Goal: Transaction & Acquisition: Purchase product/service

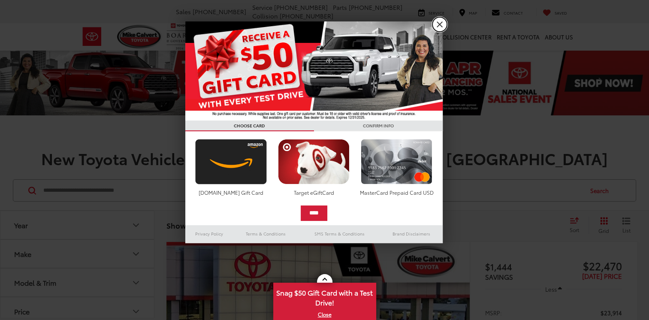
click at [438, 24] on link "X" at bounding box center [439, 24] width 15 height 15
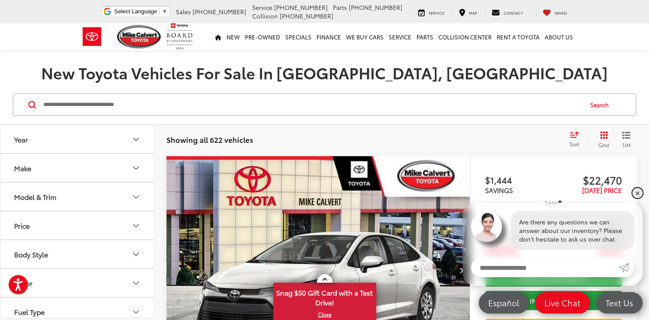
click at [638, 191] on link "✕" at bounding box center [637, 193] width 10 height 10
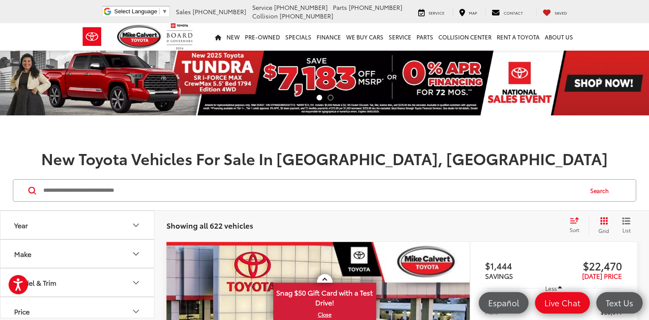
click at [213, 195] on input "Search by Make, Model, or Keyword" at bounding box center [312, 190] width 540 height 21
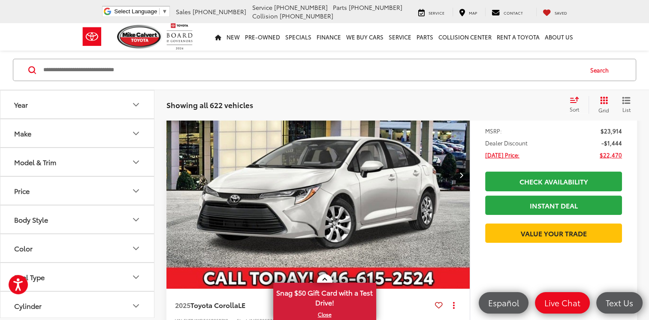
scroll to position [86, 0]
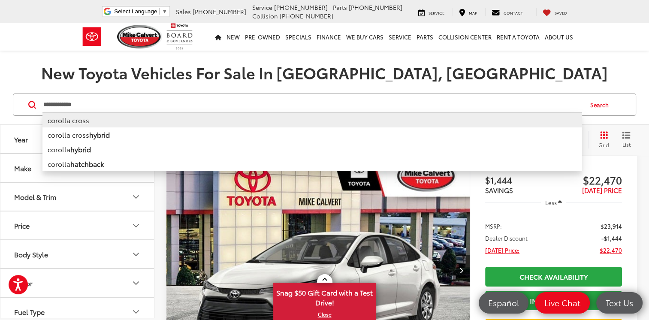
type input "**********"
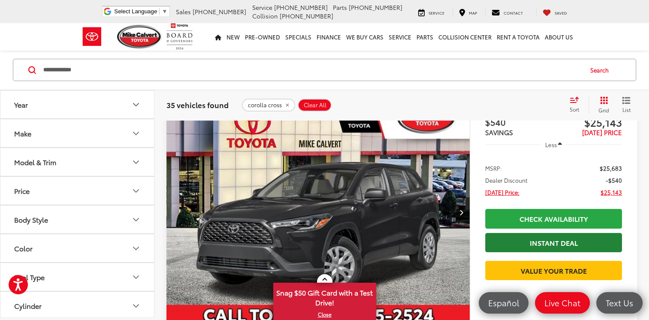
scroll to position [129, 0]
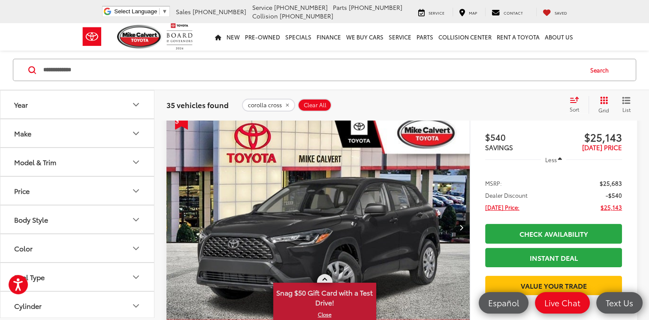
click at [326, 277] on link at bounding box center [324, 278] width 15 height 9
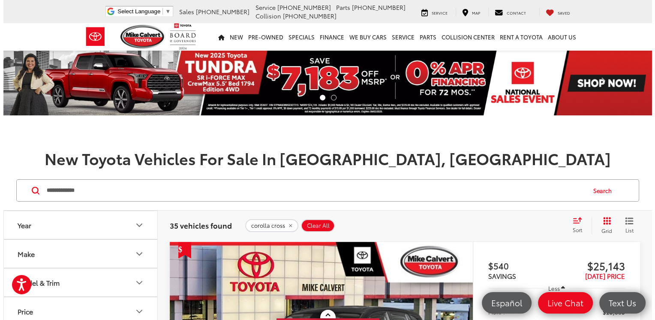
scroll to position [214, 0]
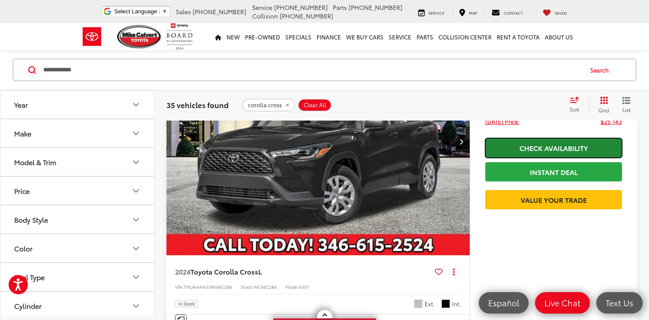
click at [526, 148] on link "Check Availability" at bounding box center [553, 147] width 137 height 19
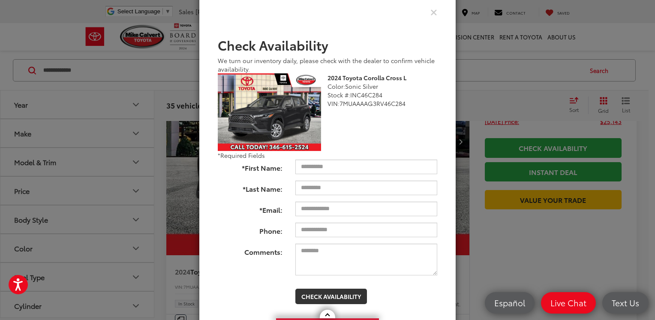
scroll to position [45, 0]
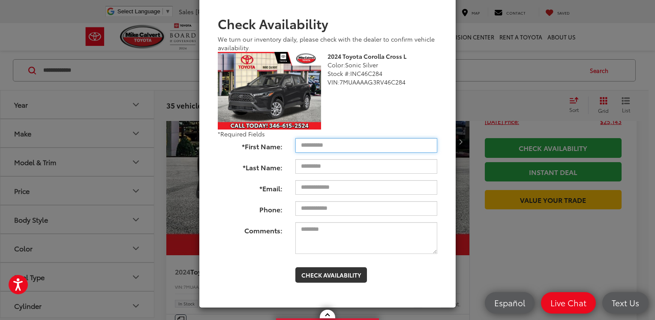
click at [304, 144] on input "*First Name:" at bounding box center [367, 145] width 142 height 15
type input "**********"
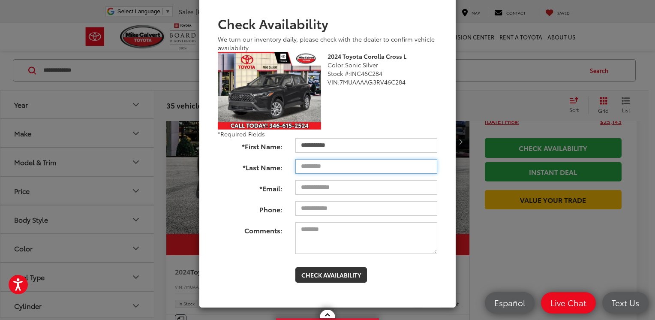
type input "*****"
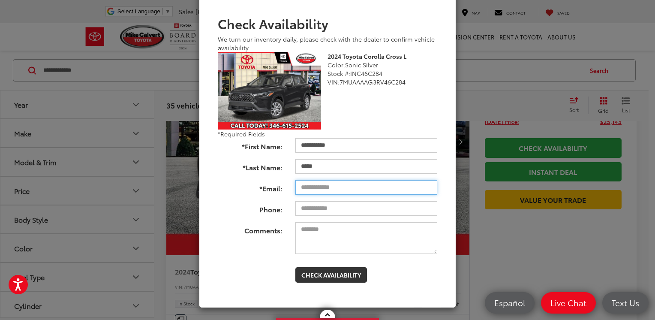
type input "**********"
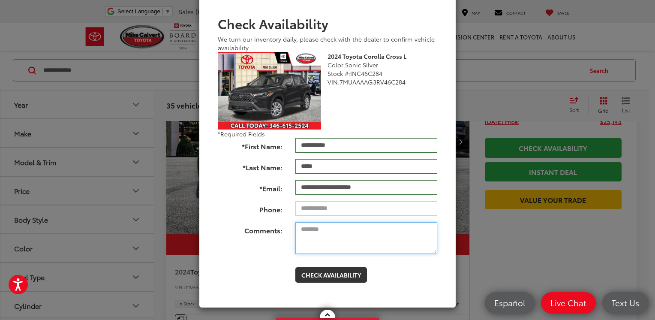
click at [311, 234] on textarea "Comments:" at bounding box center [367, 238] width 142 height 32
type textarea "**********"
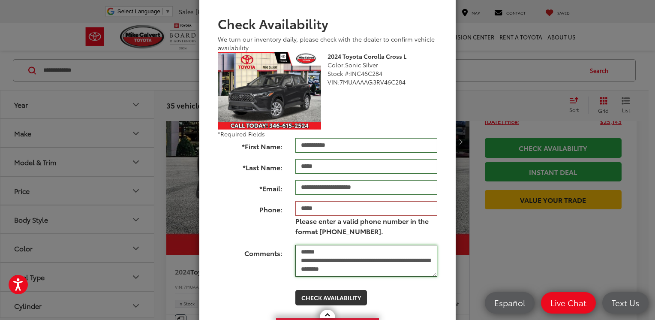
type input "**********"
click at [396, 263] on textarea "**********" at bounding box center [367, 261] width 142 height 32
type textarea "**********"
type input "**********"
drag, startPoint x: 336, startPoint y: 213, endPoint x: 284, endPoint y: 212, distance: 51.9
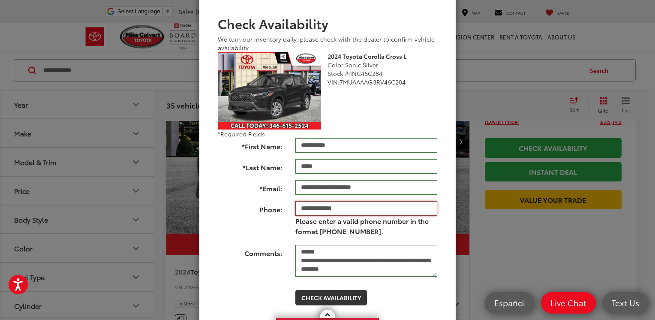
click at [284, 212] on div "**********" at bounding box center [327, 219] width 232 height 37
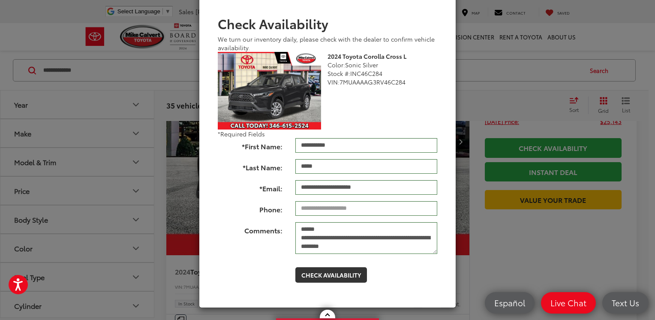
click at [274, 225] on label "Comments:" at bounding box center [250, 228] width 78 height 13
click at [296, 225] on textarea "**********" at bounding box center [367, 238] width 142 height 32
click at [269, 253] on div "**********" at bounding box center [327, 238] width 232 height 32
click at [334, 272] on button "Check Availability" at bounding box center [332, 274] width 72 height 15
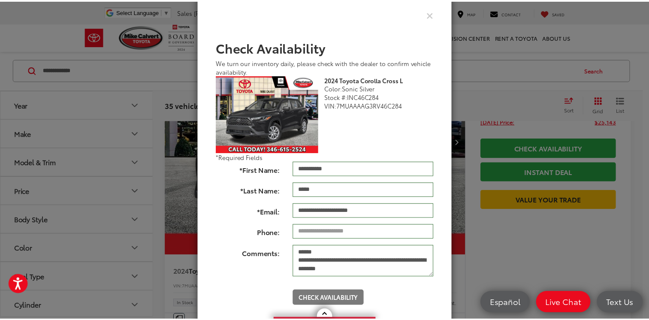
scroll to position [0, 0]
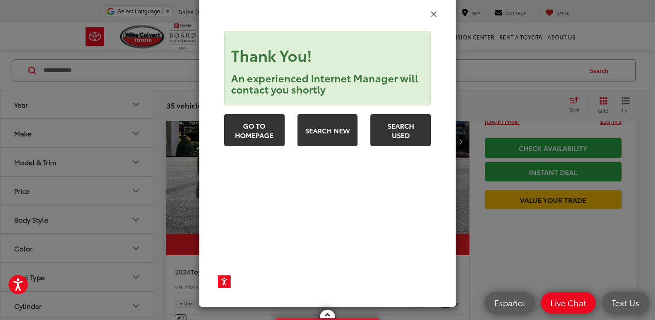
click at [431, 13] on icon "Close" at bounding box center [434, 13] width 7 height 9
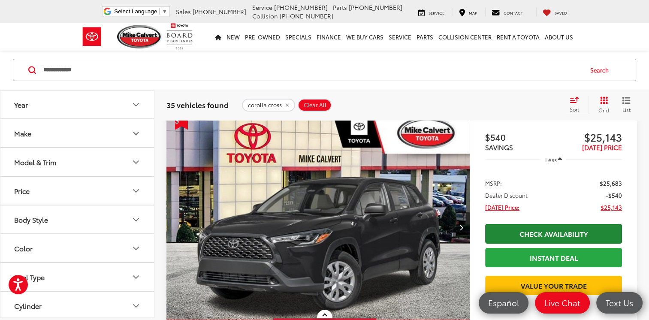
scroll to position [172, 0]
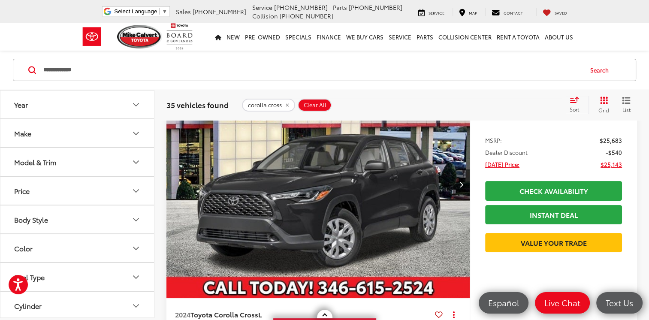
click at [526, 229] on capital-one-entry-button at bounding box center [553, 229] width 137 height 0
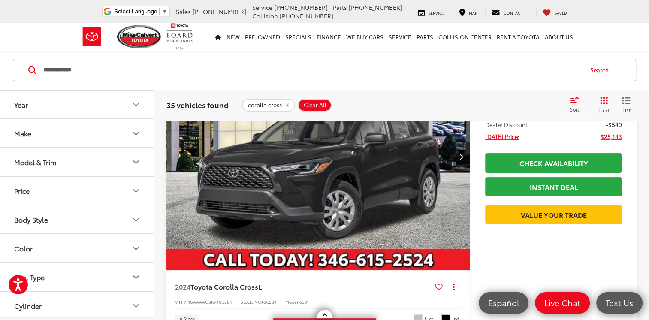
scroll to position [129, 0]
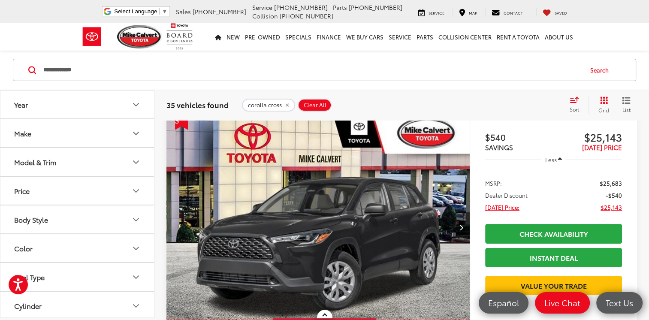
click at [380, 219] on img "2024 Toyota Corolla Cross L 0" at bounding box center [318, 227] width 305 height 228
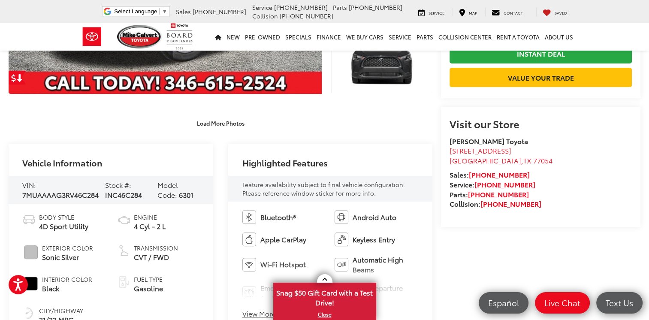
scroll to position [300, 0]
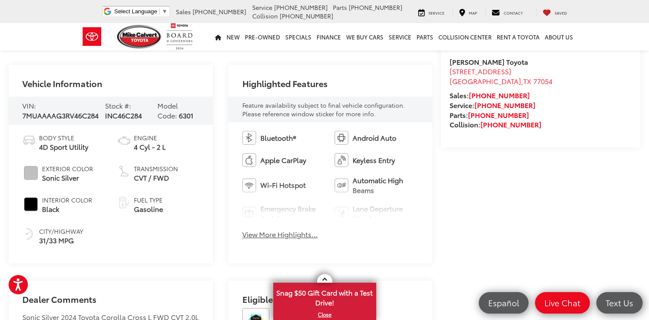
click at [283, 234] on button "View More Highlights..." at bounding box center [279, 234] width 75 height 10
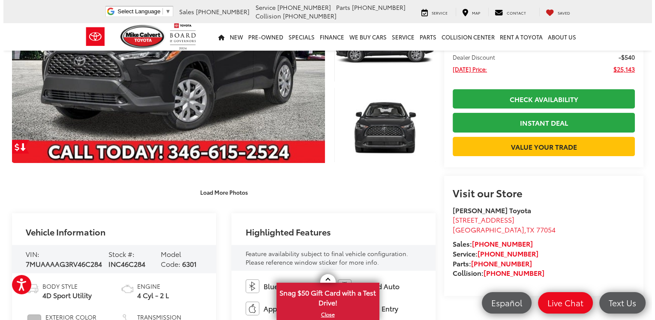
scroll to position [43, 0]
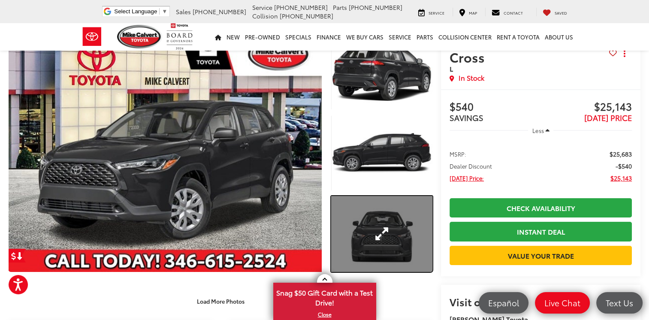
click at [391, 227] on link "Expand Photo 3" at bounding box center [381, 234] width 101 height 76
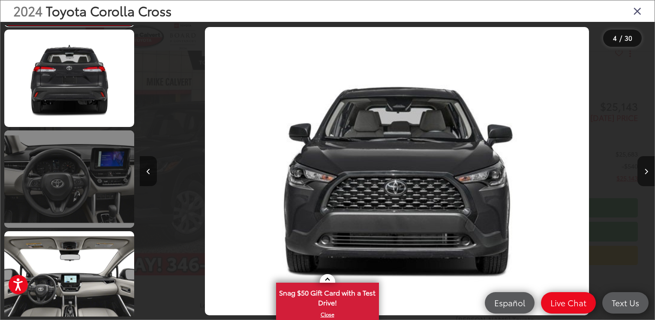
scroll to position [405, 0]
click at [93, 186] on link at bounding box center [69, 178] width 130 height 97
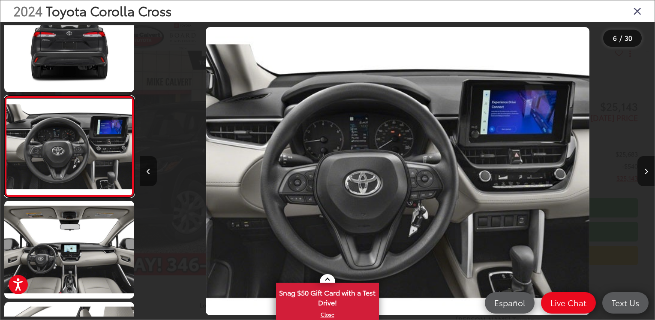
scroll to position [0, 2576]
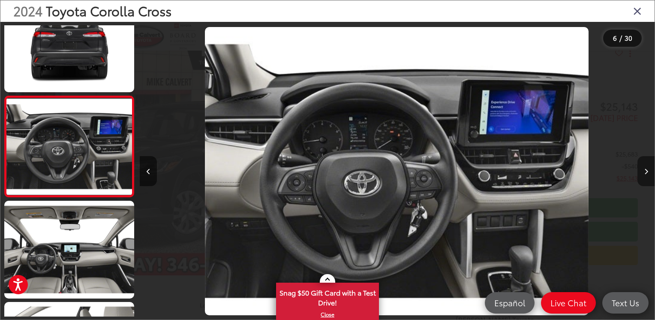
click at [645, 169] on icon "Next image" at bounding box center [647, 172] width 4 height 6
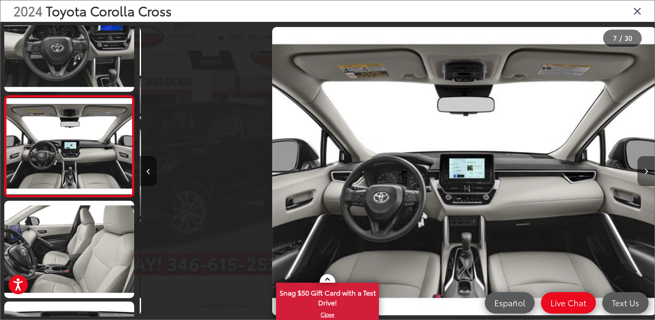
scroll to position [0, 3091]
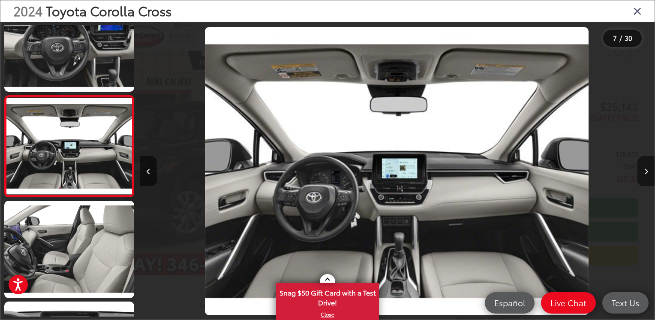
click at [645, 169] on icon "Next image" at bounding box center [647, 172] width 4 height 6
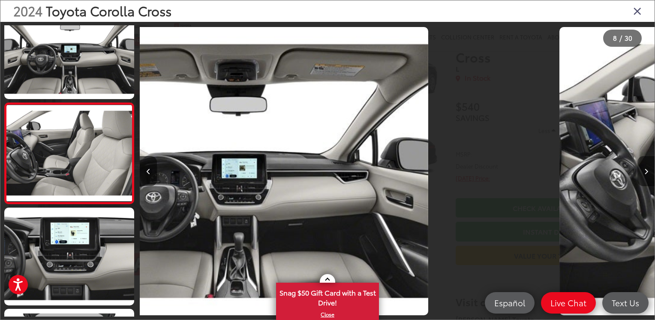
scroll to position [637, 0]
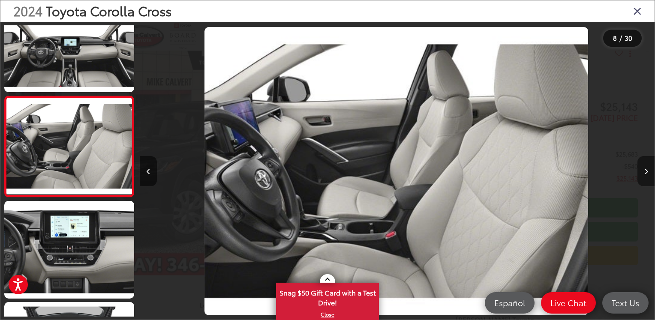
click at [645, 169] on icon "Next image" at bounding box center [647, 172] width 4 height 6
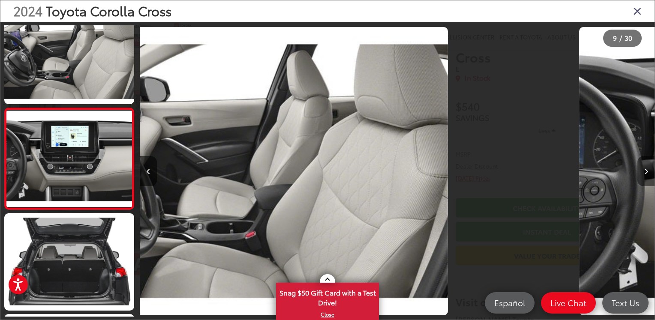
scroll to position [738, 0]
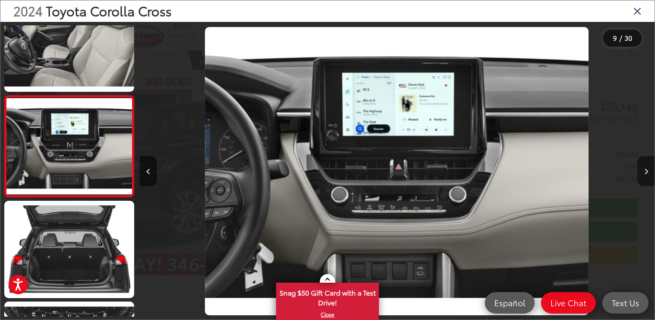
click at [645, 169] on icon "Next image" at bounding box center [647, 172] width 4 height 6
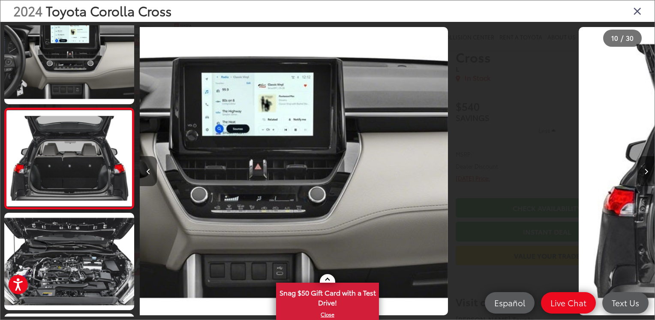
scroll to position [839, 0]
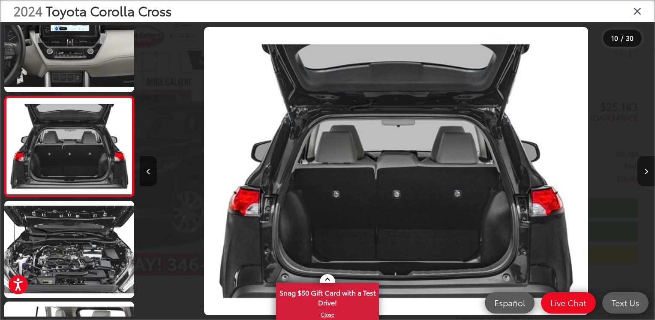
click at [645, 169] on icon "Next image" at bounding box center [647, 172] width 4 height 6
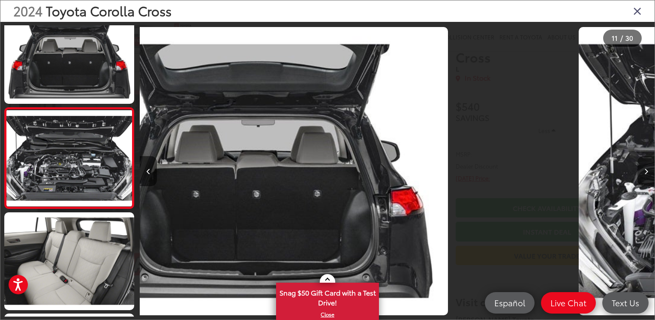
scroll to position [940, 0]
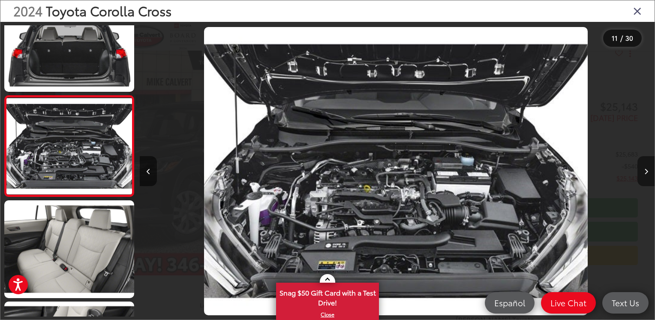
click at [647, 169] on icon "Next image" at bounding box center [647, 172] width 4 height 6
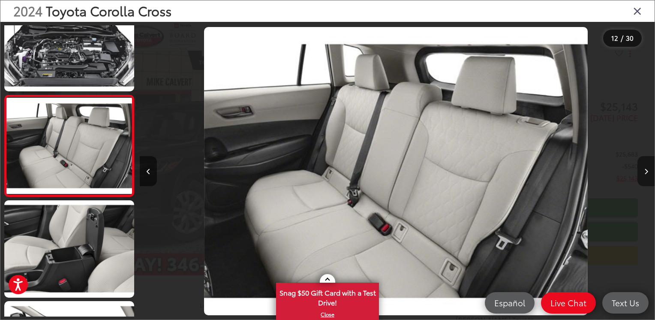
click at [649, 175] on button "Next image" at bounding box center [646, 171] width 17 height 30
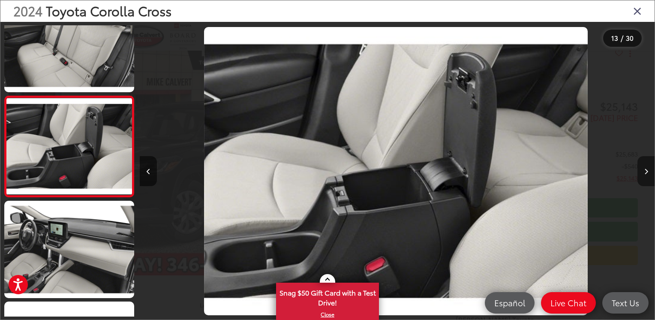
click at [643, 171] on button "Next image" at bounding box center [646, 171] width 17 height 30
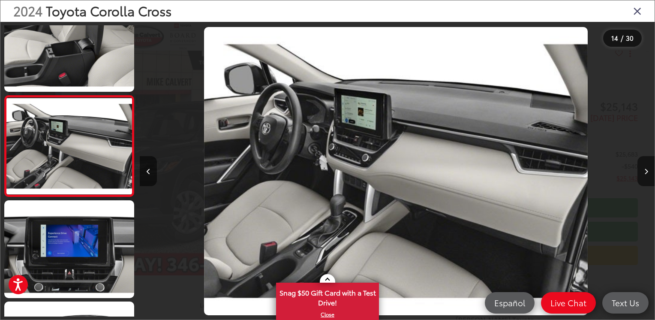
click at [634, 15] on icon "Close gallery" at bounding box center [637, 10] width 9 height 11
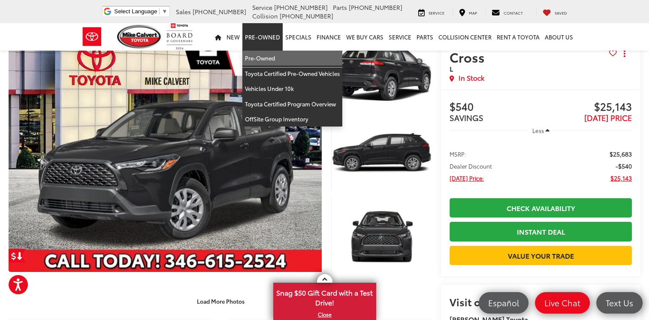
click at [264, 56] on link "Pre-Owned" at bounding box center [292, 58] width 100 height 15
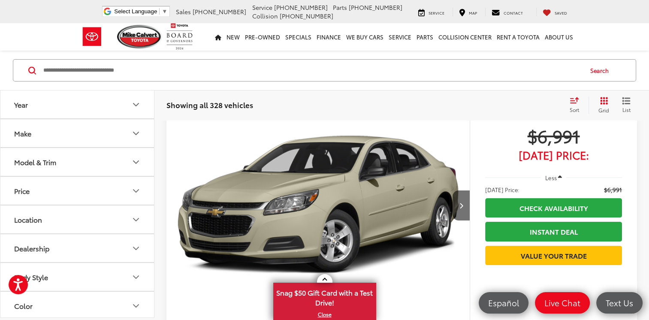
click at [135, 108] on icon "Year" at bounding box center [136, 105] width 10 height 10
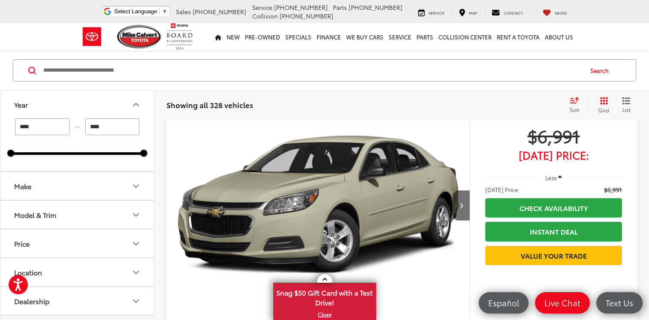
drag, startPoint x: 38, startPoint y: 128, endPoint x: -2, endPoint y: 128, distance: 39.5
type input "****"
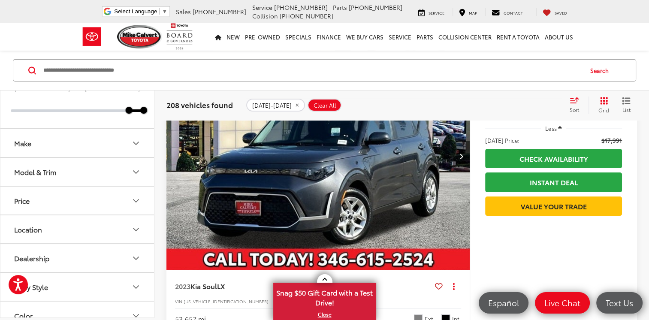
scroll to position [55, 0]
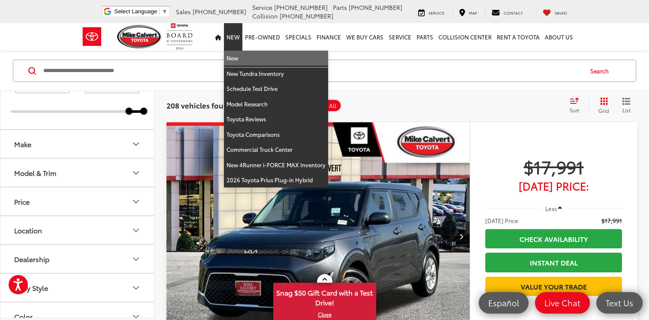
click at [233, 60] on link "New" at bounding box center [276, 58] width 104 height 15
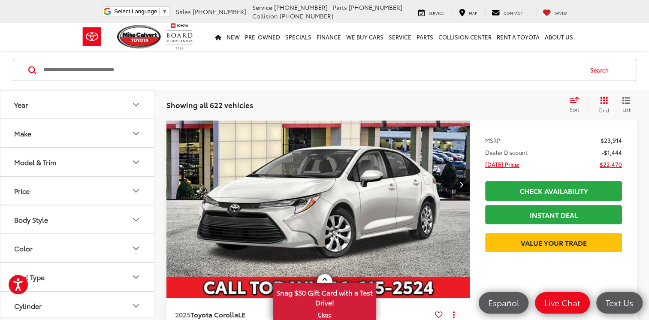
click at [172, 80] on input "Search by Make, Model, or Keyword" at bounding box center [312, 70] width 540 height 21
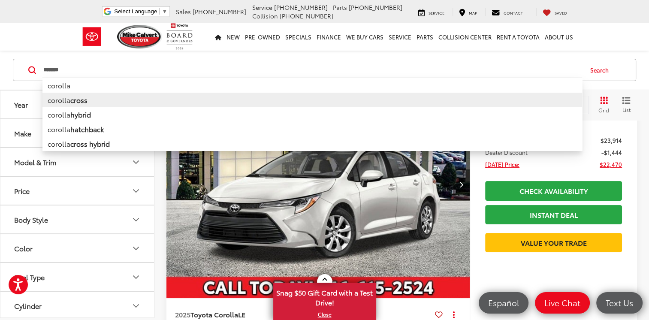
click at [105, 99] on li "corolla cross" at bounding box center [312, 100] width 540 height 15
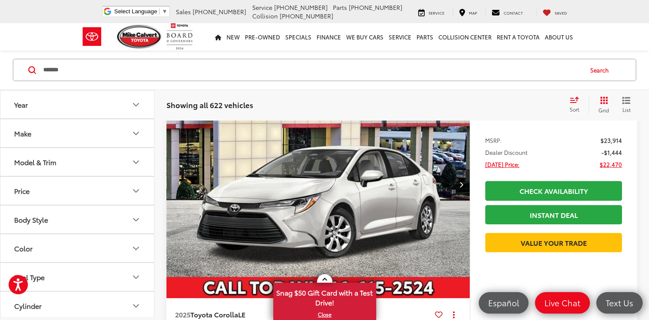
type input "**********"
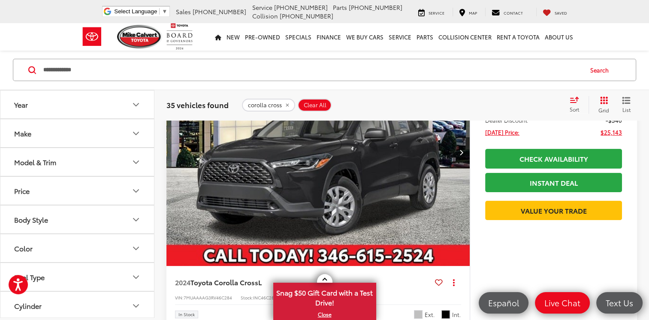
scroll to position [206, 0]
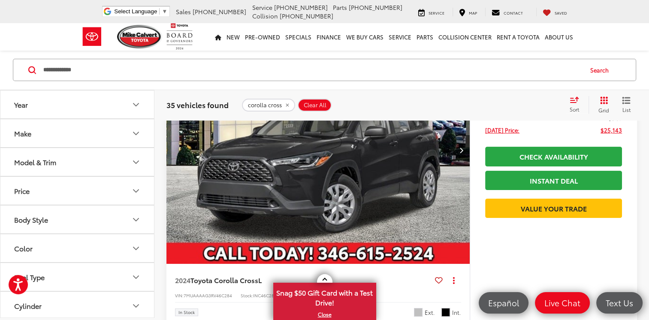
click at [460, 152] on icon "Next image" at bounding box center [461, 150] width 4 height 6
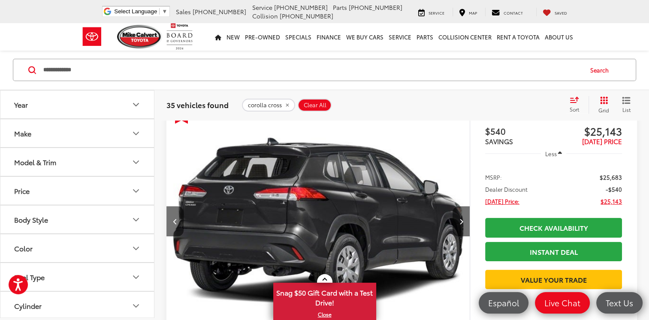
scroll to position [120, 0]
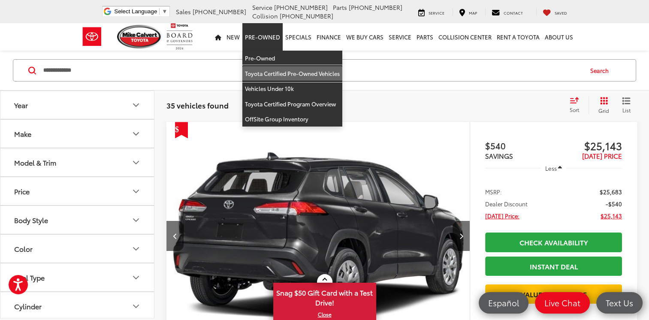
click at [262, 72] on link "Toyota Certified Pre-Owned Vehicles" at bounding box center [292, 73] width 100 height 15
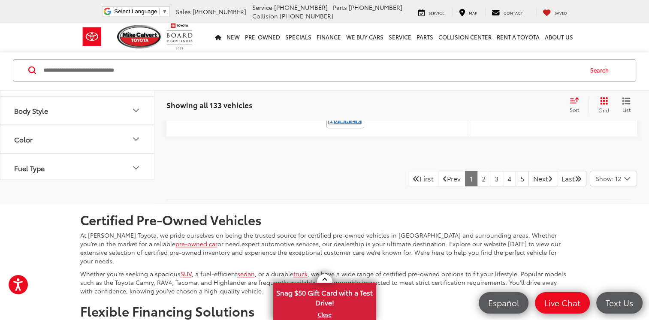
scroll to position [4289, 0]
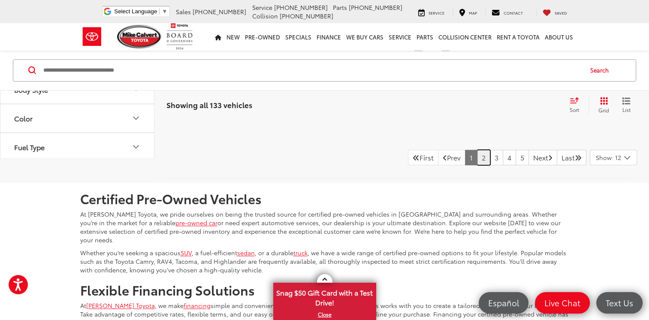
click at [477, 154] on link "2" at bounding box center [483, 157] width 13 height 15
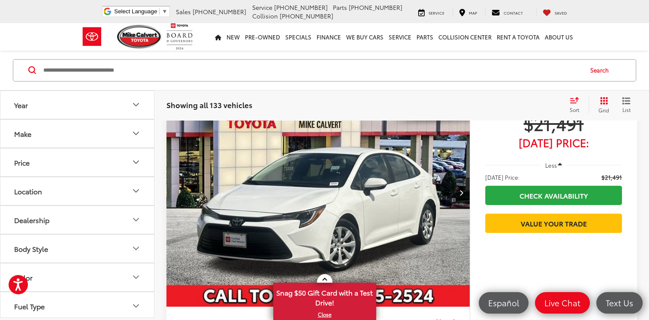
scroll to position [202, 0]
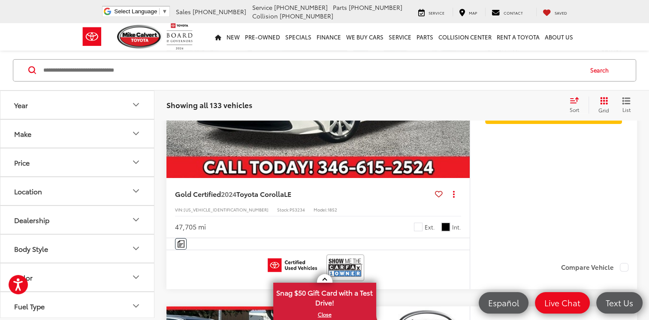
click at [137, 131] on icon "Make" at bounding box center [136, 133] width 10 height 10
click at [136, 133] on icon "Make" at bounding box center [136, 133] width 10 height 10
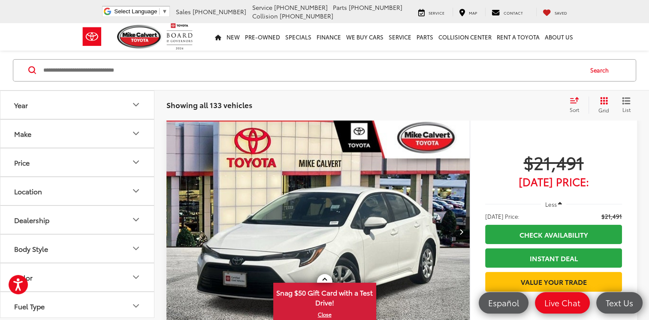
scroll to position [31, 0]
